Goal: Check status: Check status

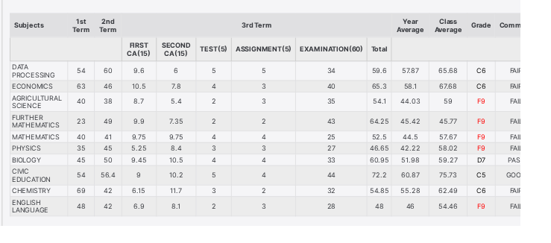
scroll to position [8945, 0]
click at [15, 160] on div "Good Shepherd Schools MOTTO: GODLINESS AND EXCELLENCE [STREET_ADDRESS][PERSON_N…" at bounding box center [296, 216] width 562 height 798
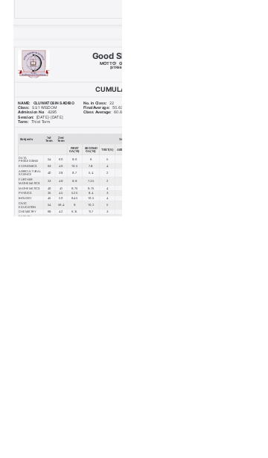
scroll to position [8646, 0]
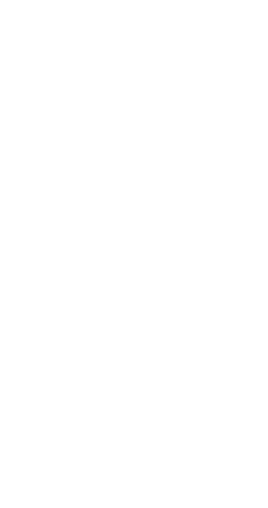
scroll to position [8180, 0]
